Goal: Information Seeking & Learning: Learn about a topic

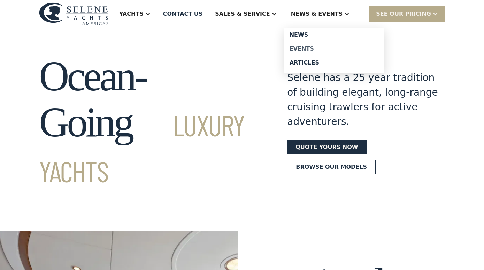
click at [316, 46] on div "Events" at bounding box center [334, 49] width 89 height 6
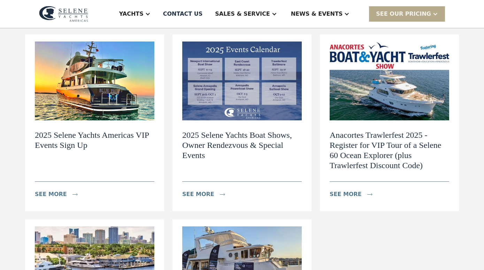
scroll to position [75, 0]
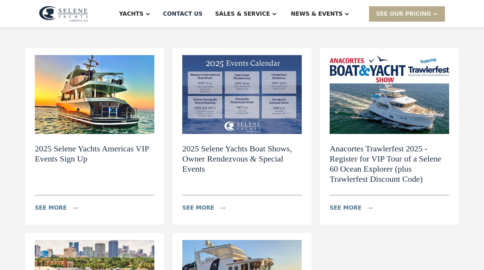
click at [214, 99] on img at bounding box center [242, 94] width 120 height 79
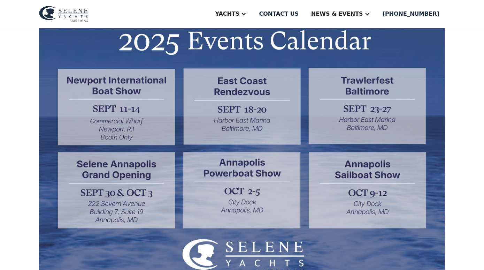
click at [354, 120] on img at bounding box center [242, 147] width 406 height 277
